Goal: Task Accomplishment & Management: Manage account settings

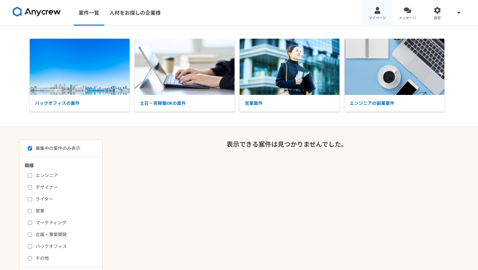
click at [376, 10] on div at bounding box center [377, 10] width 7 height 7
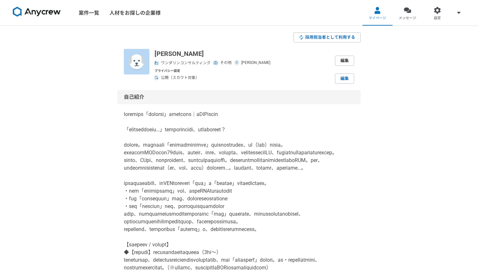
click at [347, 57] on link "編集" at bounding box center [344, 61] width 19 height 10
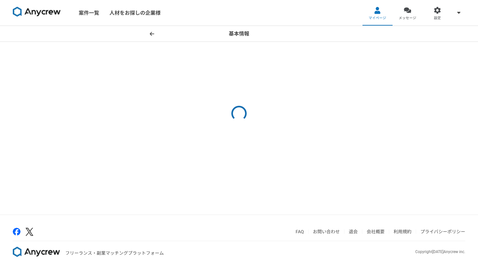
select select "8"
select select "13"
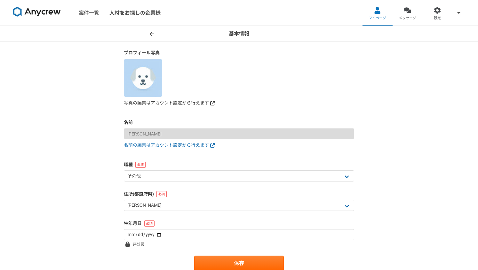
click at [165, 103] on link "写真の編集はアカウント設定から行えます" at bounding box center [239, 103] width 230 height 7
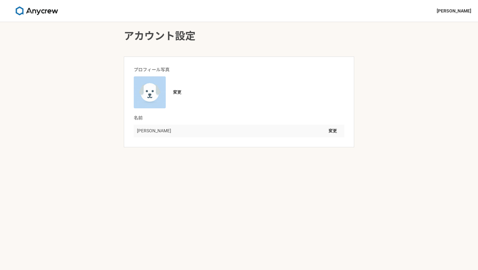
click at [153, 96] on img at bounding box center [150, 93] width 32 height 32
click at [336, 131] on button "変更" at bounding box center [333, 131] width 17 height 10
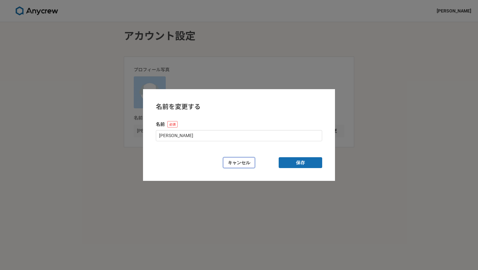
click at [250, 165] on button "キャンセル" at bounding box center [239, 162] width 32 height 11
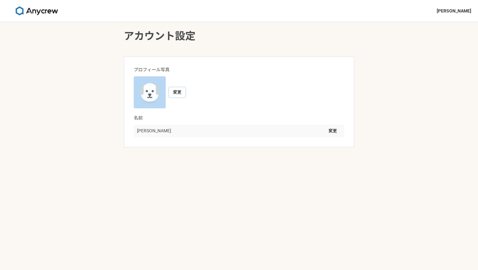
click at [176, 93] on button "変更" at bounding box center [177, 92] width 17 height 10
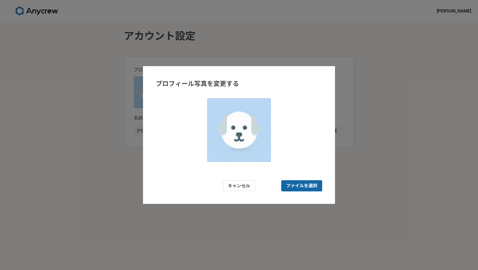
click at [305, 188] on span "ファイルを選択" at bounding box center [301, 186] width 31 height 7
click at [305, 188] on input "ファイルを選択" at bounding box center [301, 186] width 41 height 11
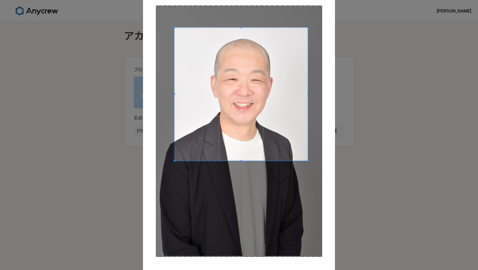
click at [264, 107] on span at bounding box center [240, 94] width 133 height 133
click at [368, 195] on div "プロフィール写真を変更する キャンセル 保存" at bounding box center [239, 135] width 478 height 270
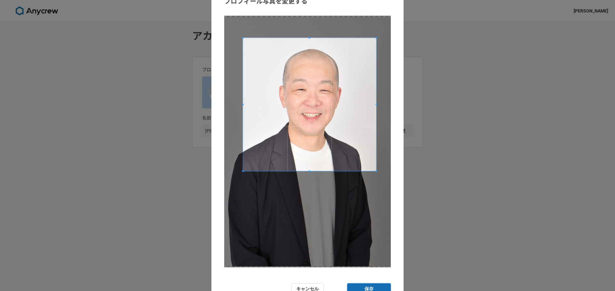
drag, startPoint x: 386, startPoint y: 286, endPoint x: 576, endPoint y: 26, distance: 322.7
click at [386, 270] on button "保存" at bounding box center [369, 289] width 44 height 11
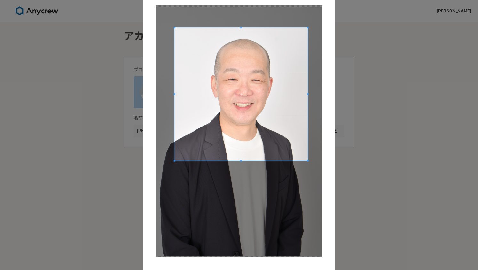
click at [424, 204] on div "プロフィール写真を変更する キャンセル 保存" at bounding box center [239, 135] width 478 height 270
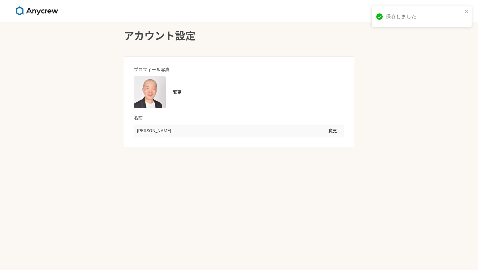
click at [387, 123] on div "アカウント設定 プロフィール写真 変更 名前 [PERSON_NAME] 変更" at bounding box center [239, 146] width 478 height 248
drag, startPoint x: 439, startPoint y: 43, endPoint x: 447, endPoint y: 35, distance: 11.1
click at [439, 43] on div "アカウント設定 プロフィール写真 変更 名前 [PERSON_NAME] 変更" at bounding box center [239, 146] width 478 height 248
click at [456, 11] on span "[PERSON_NAME]" at bounding box center [454, 11] width 35 height 7
click at [37, 13] on img at bounding box center [37, 10] width 48 height 9
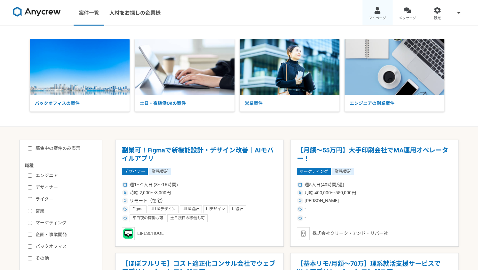
click at [384, 15] on link "マイページ" at bounding box center [378, 13] width 30 height 26
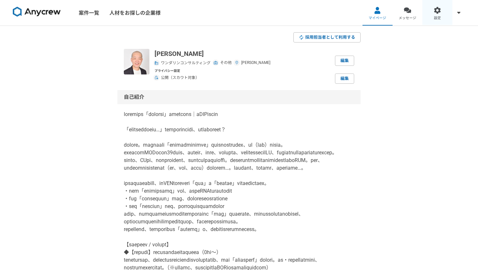
click at [437, 14] on link "設定" at bounding box center [438, 13] width 30 height 26
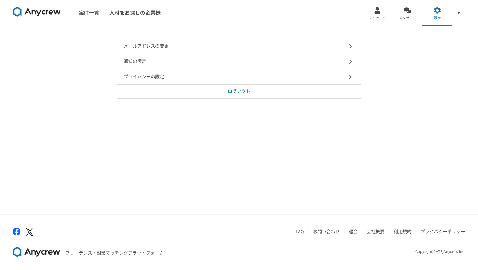
click at [238, 90] on p "ログアウト" at bounding box center [239, 91] width 22 height 7
